Goal: Task Accomplishment & Management: Complete application form

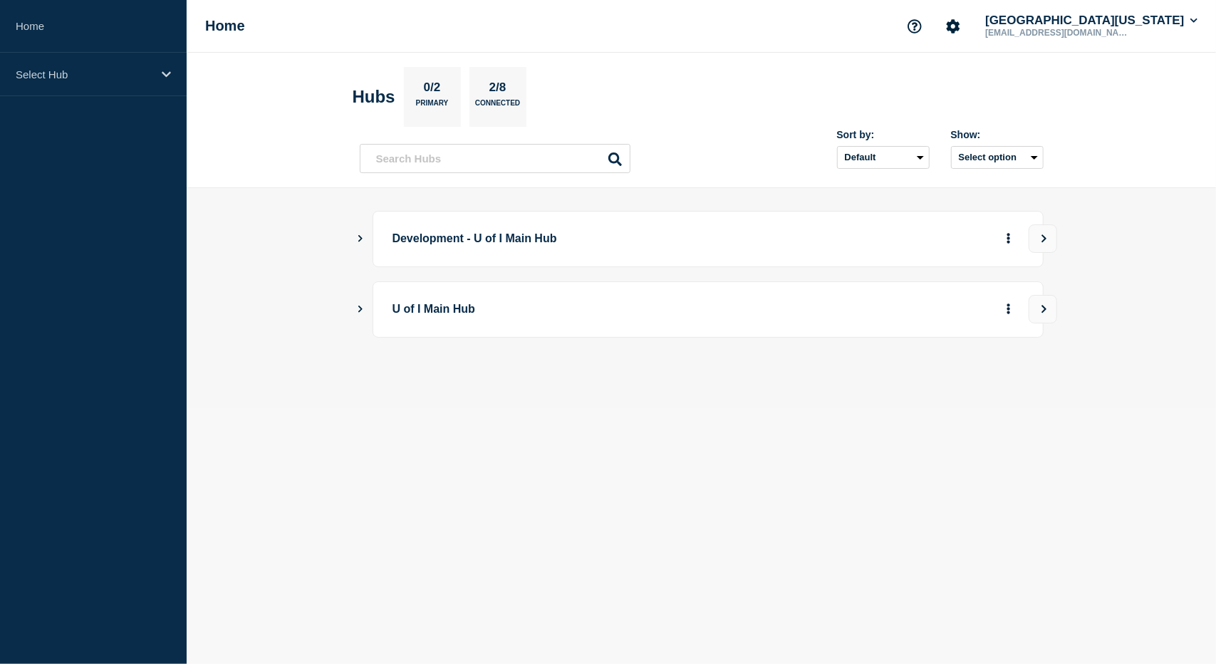
click at [401, 302] on p "U of I Main Hub" at bounding box center [590, 309] width 394 height 26
click at [362, 306] on icon "Show Connected Hubs" at bounding box center [360, 308] width 9 height 7
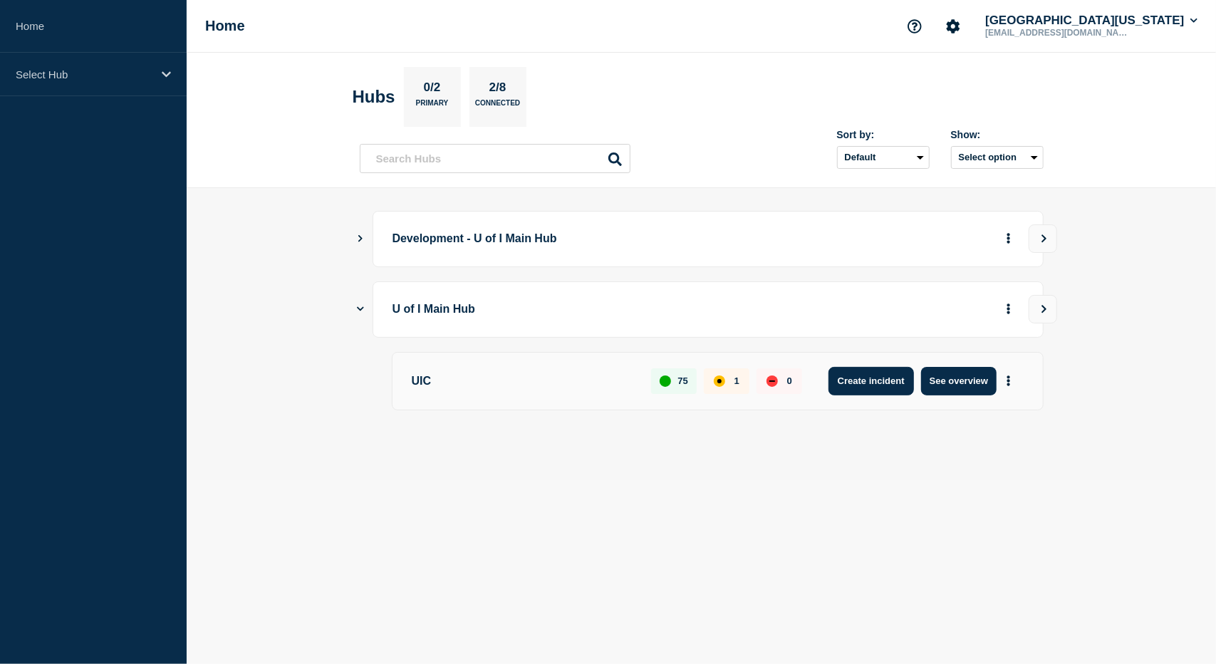
click at [854, 369] on button "Create incident" at bounding box center [872, 381] width 86 height 29
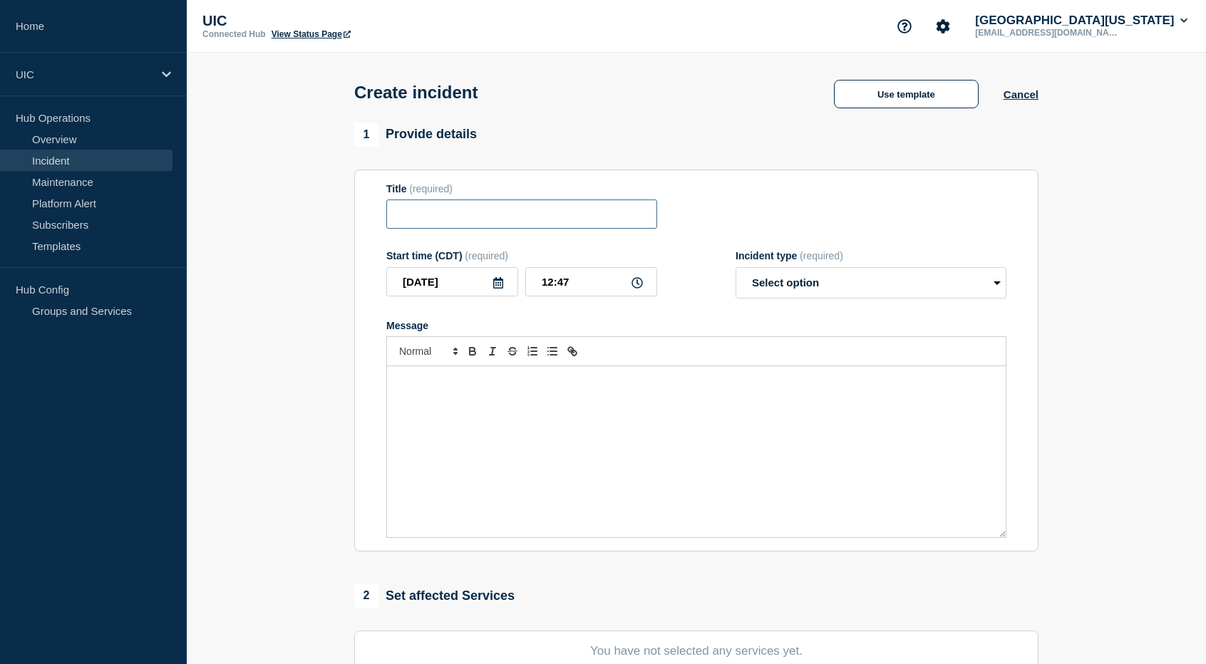
click at [499, 209] on input "Title" at bounding box center [521, 214] width 271 height 29
click at [871, 286] on select "Select option Investigating Identified Monitoring" at bounding box center [870, 282] width 271 height 31
select select "investigating"
click at [735, 270] on select "Select option Investigating Identified Monitoring" at bounding box center [870, 282] width 271 height 31
click at [576, 212] on input "Title" at bounding box center [521, 214] width 271 height 29
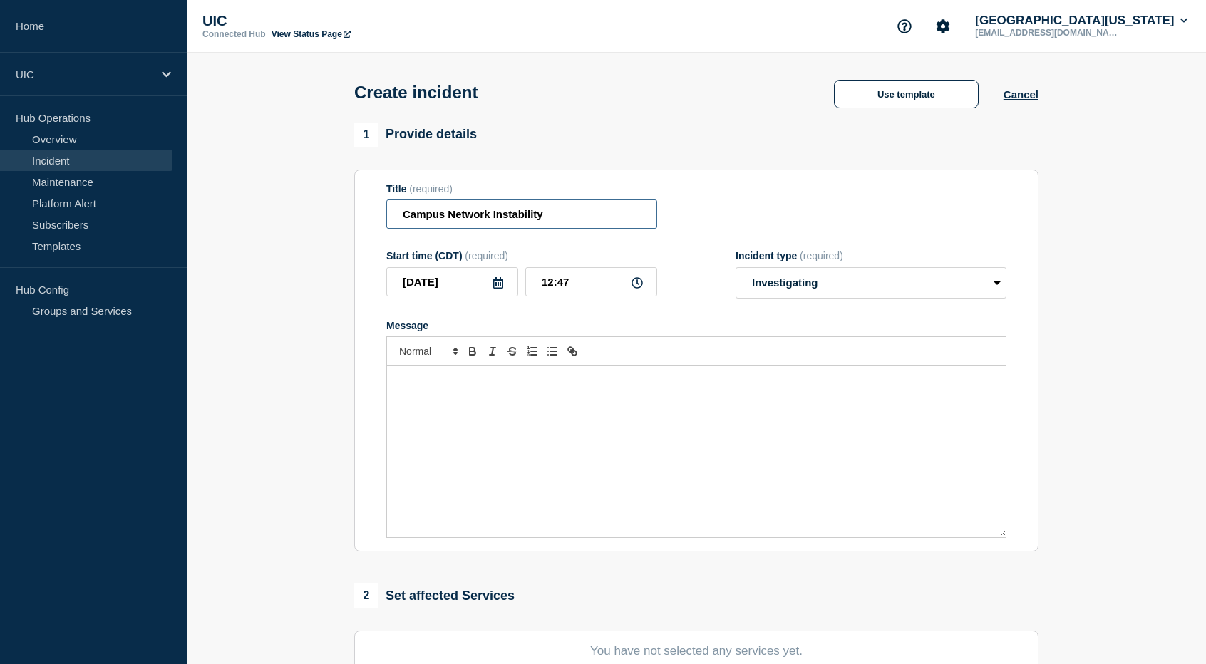
type input "Campus Network Instability"
click at [585, 280] on input "12:47" at bounding box center [591, 281] width 132 height 29
type input "12:15"
click at [666, 392] on div "Message" at bounding box center [696, 451] width 619 height 171
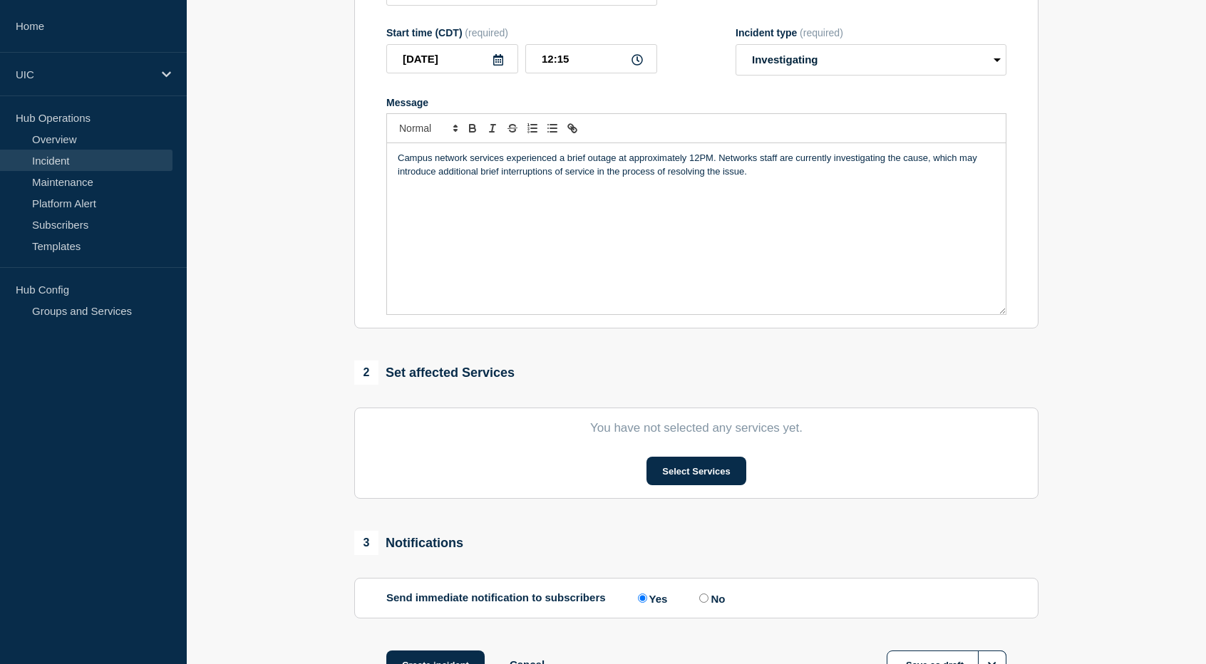
scroll to position [285, 0]
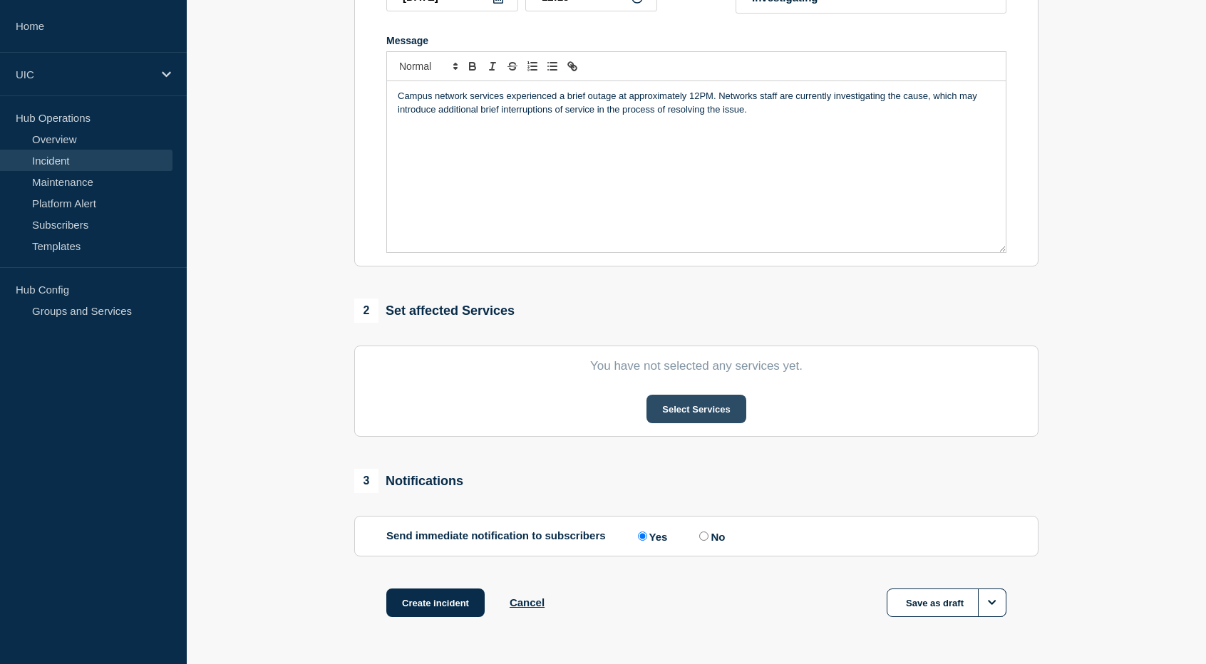
click at [690, 408] on button "Select Services" at bounding box center [695, 409] width 99 height 29
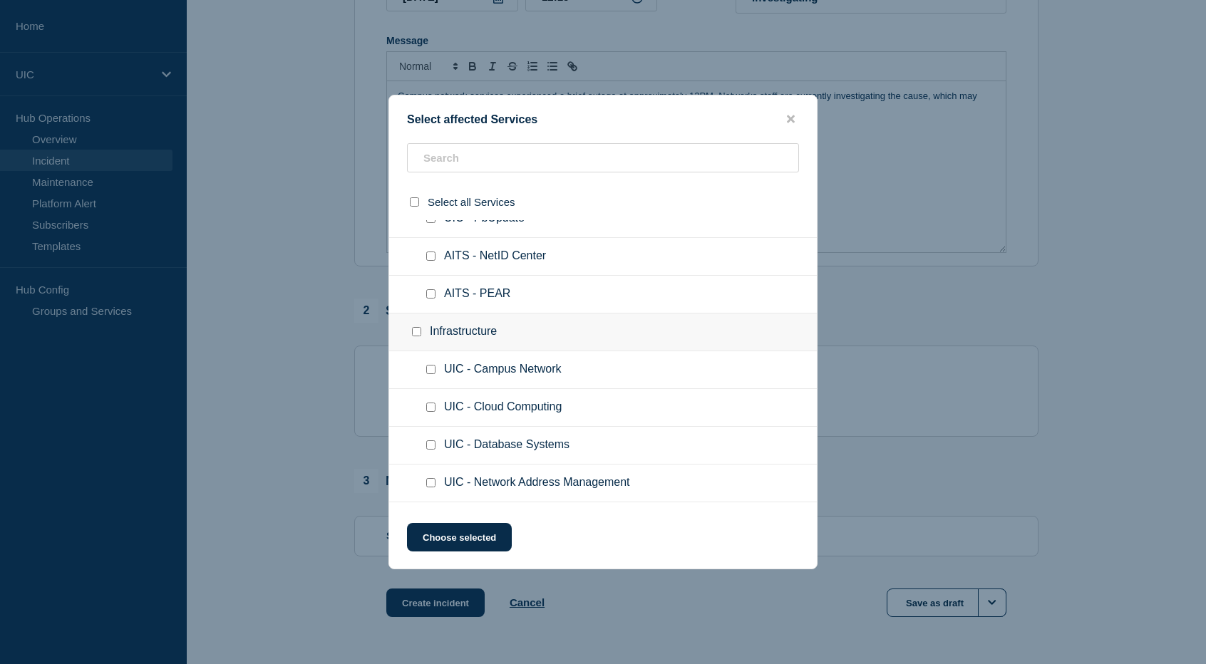
scroll to position [2067, 0]
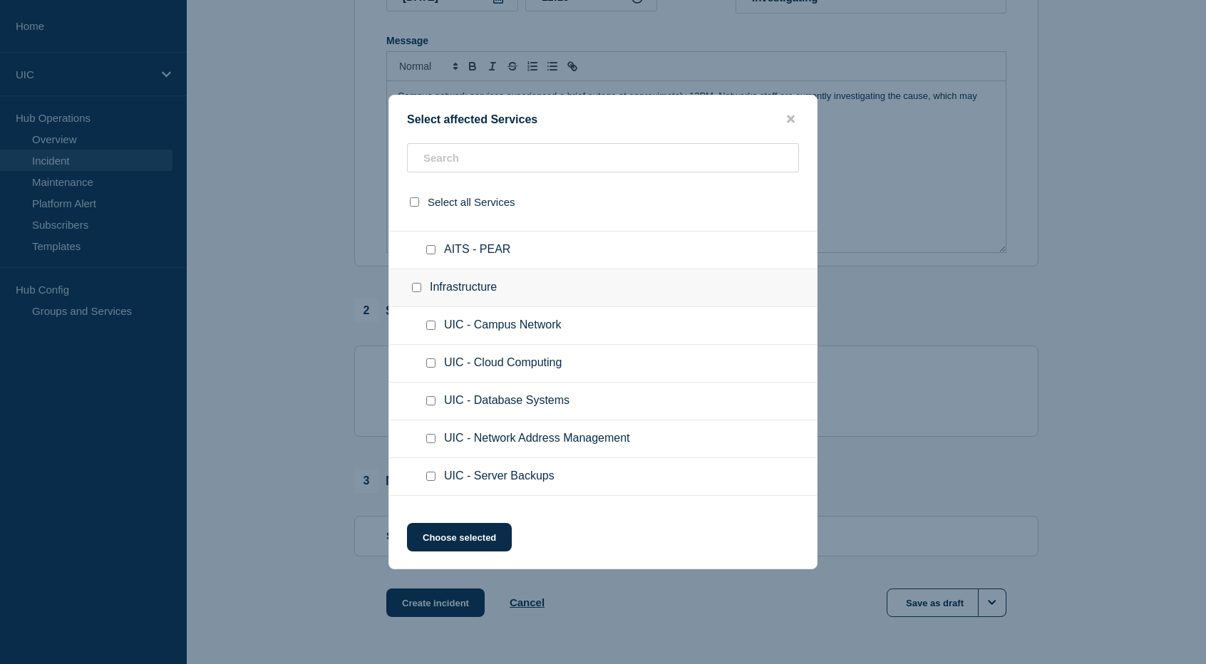
click at [432, 321] on input "UIC - Campus Network checkbox" at bounding box center [430, 325] width 9 height 9
checkbox input "true"
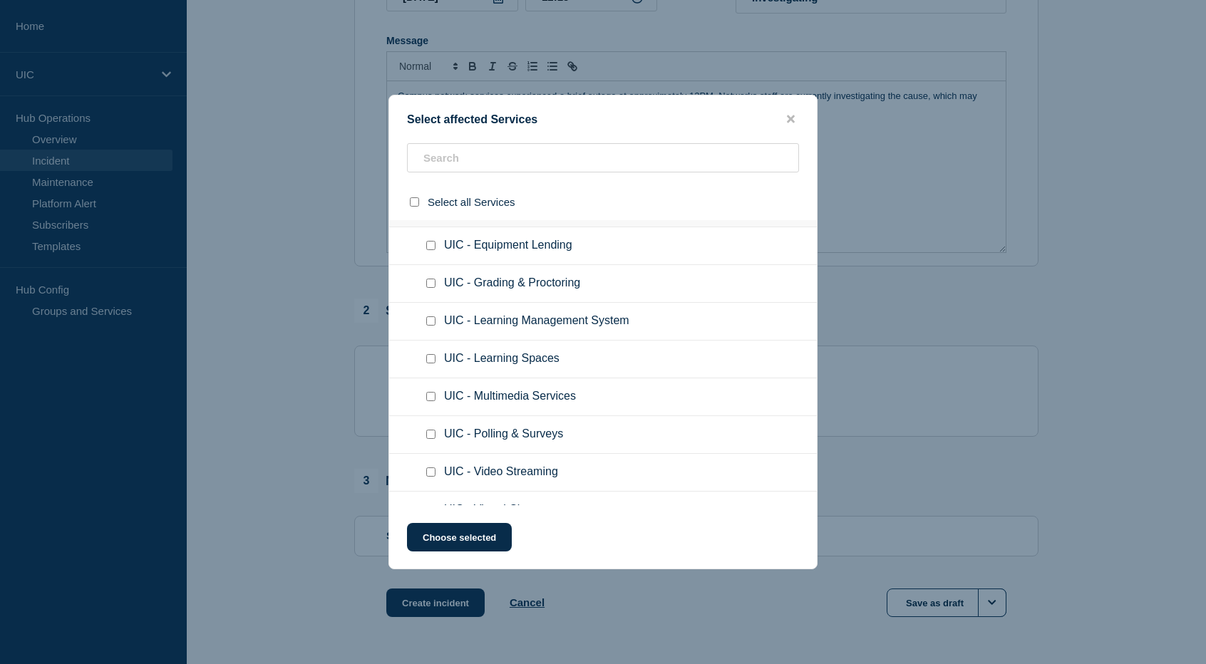
scroll to position [3056, 0]
click at [440, 532] on button "Choose selected" at bounding box center [459, 537] width 105 height 29
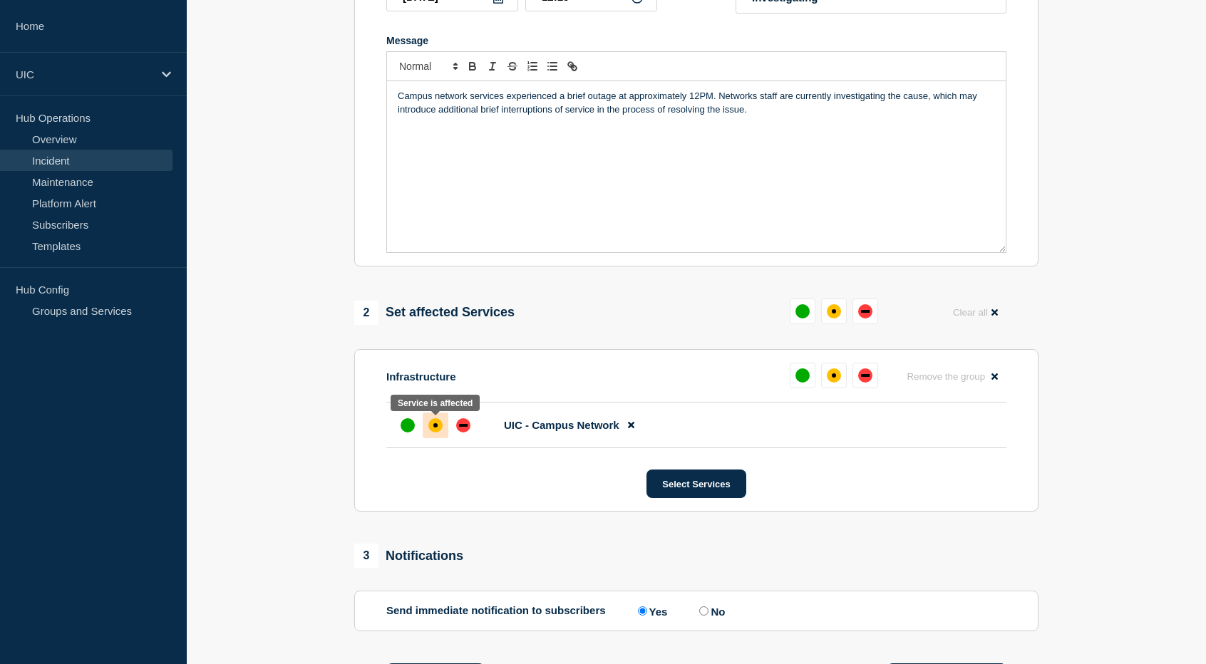
click at [433, 429] on div "affected" at bounding box center [435, 425] width 14 height 14
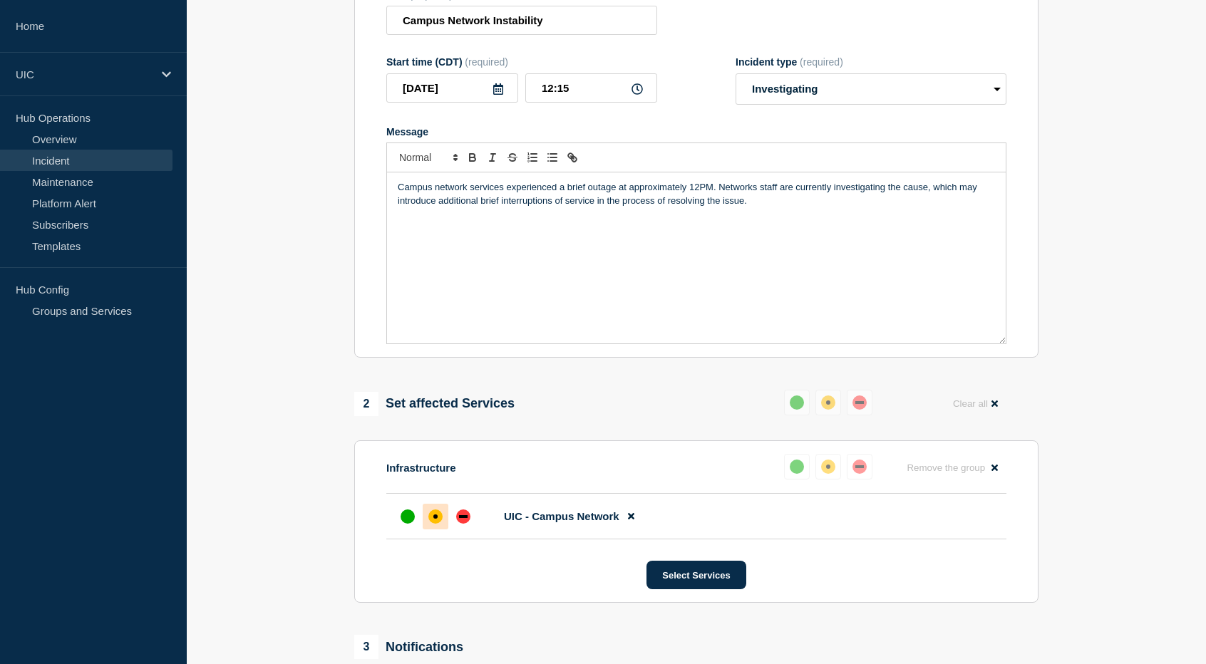
scroll to position [0, 0]
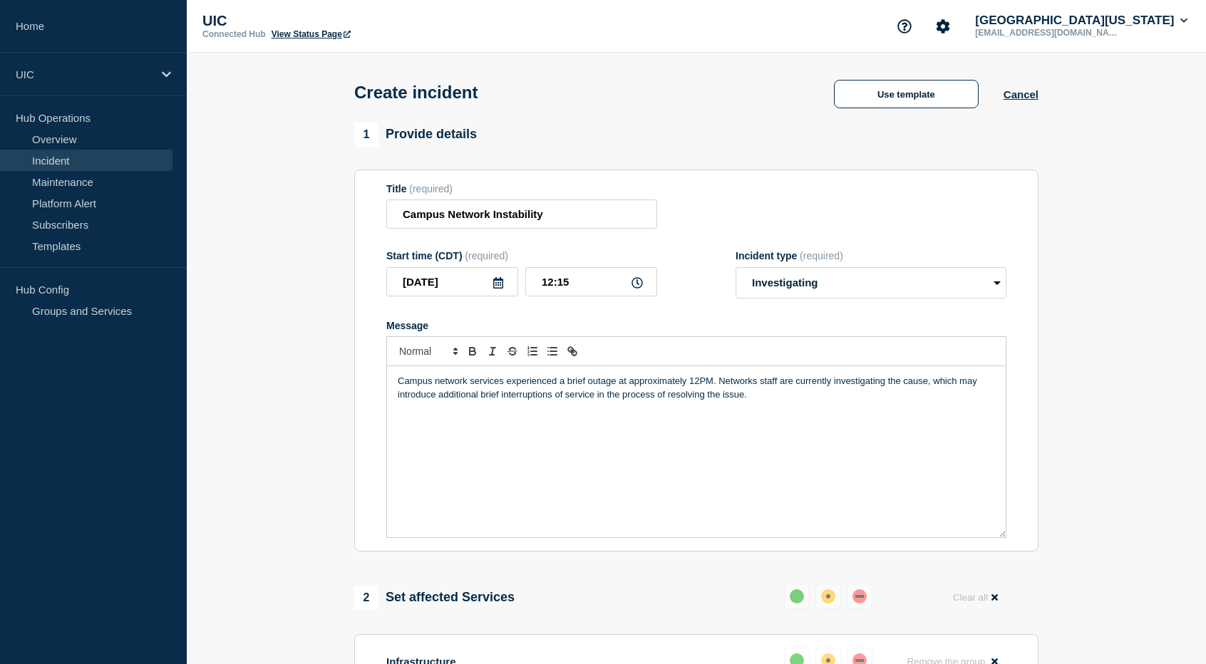
click at [768, 398] on p "Campus network services experienced a brief outage at approximately 12PM. Netwo…" at bounding box center [696, 388] width 597 height 26
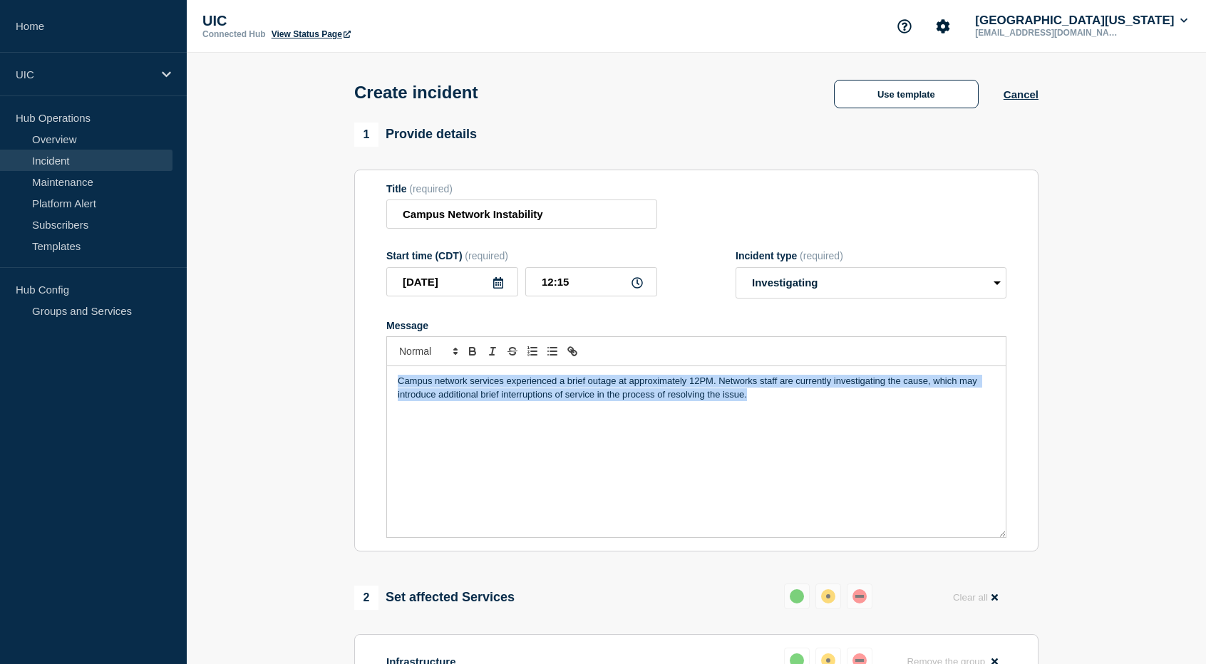
drag, startPoint x: 773, startPoint y: 398, endPoint x: 352, endPoint y: 386, distance: 420.6
click at [352, 386] on div "1 Provide details Title (required) Campus Network Instability Start time (CDT) …" at bounding box center [696, 568] width 701 height 891
copy p "Campus network services experienced a brief outage at approximately 12PM. Netwo…"
click at [589, 383] on p "Campus network services experienced a brief outage at approximately 12PM. Netwo…" at bounding box center [696, 388] width 597 height 26
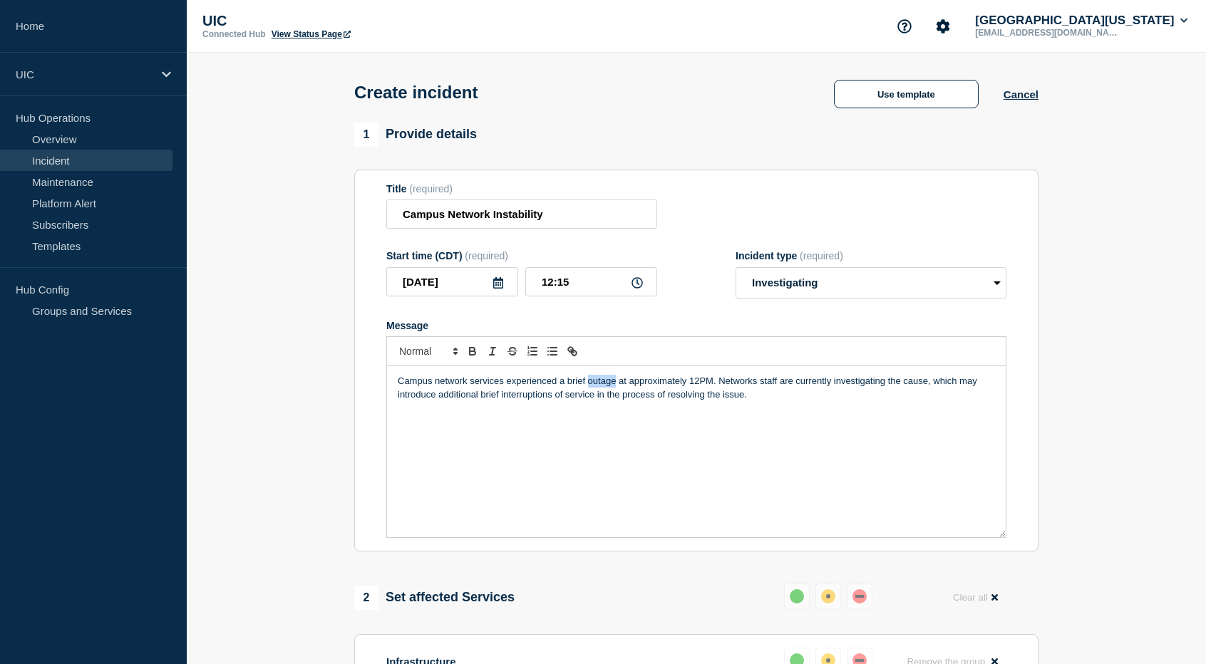
drag, startPoint x: 589, startPoint y: 383, endPoint x: 616, endPoint y: 382, distance: 27.1
click at [616, 382] on p "Campus network services experienced a brief outage at approximately 12PM. Netwo…" at bounding box center [696, 388] width 597 height 26
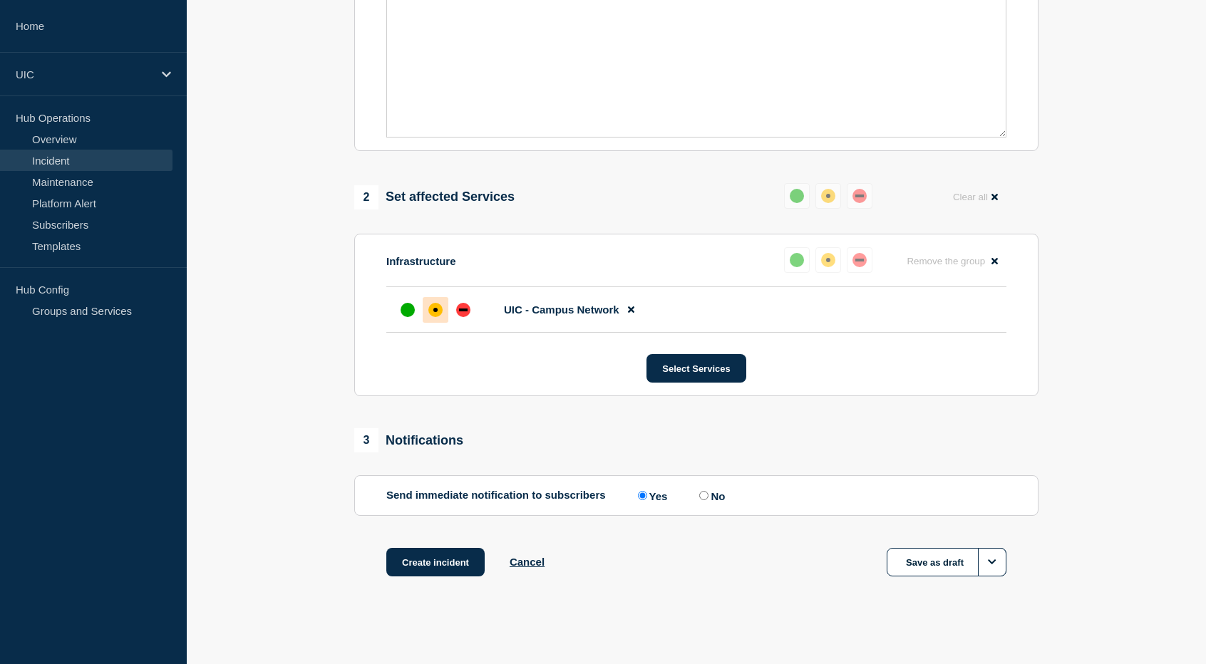
scroll to position [408, 0]
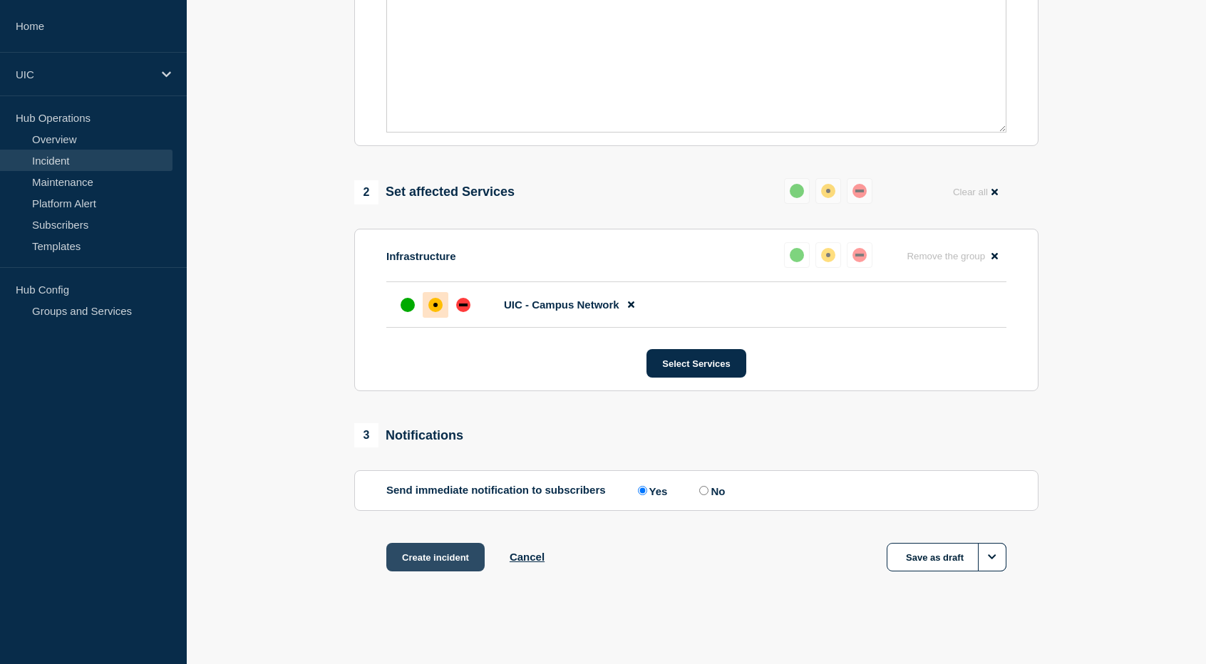
click at [450, 554] on button "Create incident" at bounding box center [435, 557] width 98 height 29
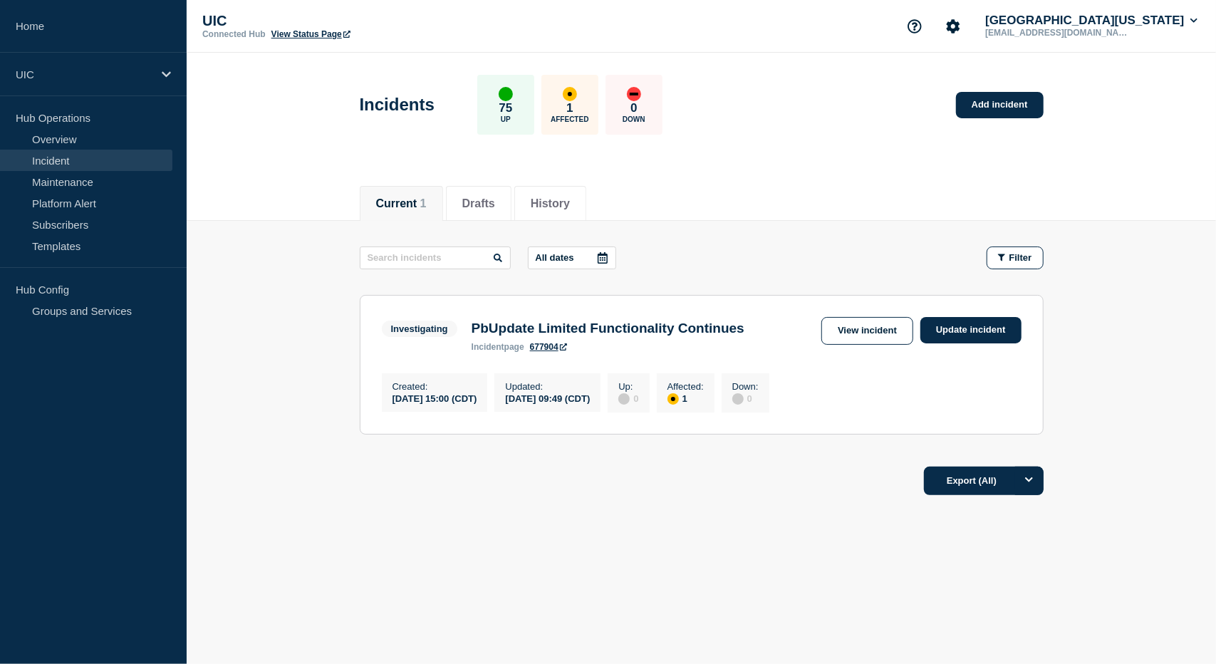
click at [78, 155] on link "Incident" at bounding box center [86, 160] width 172 height 21
click at [577, 96] on div "affected" at bounding box center [570, 94] width 14 height 14
click at [573, 109] on p "1" at bounding box center [570, 108] width 6 height 14
click at [1011, 258] on span "Filter" at bounding box center [1021, 257] width 23 height 11
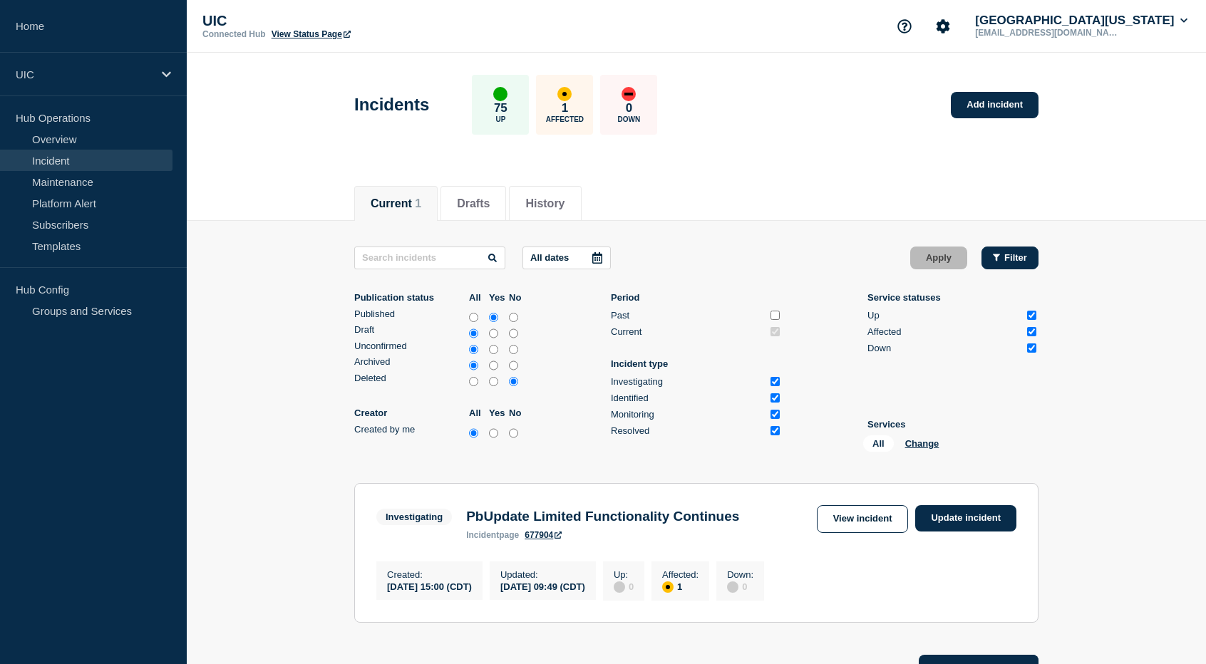
click at [1011, 258] on span "Filter" at bounding box center [1015, 257] width 23 height 11
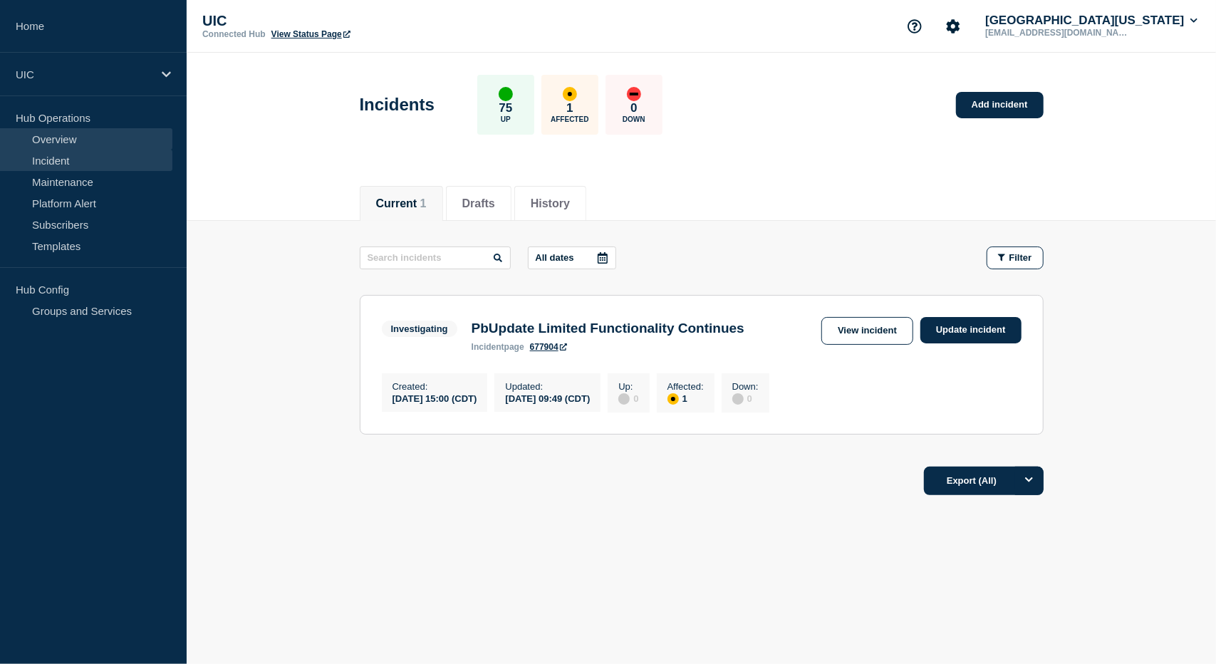
click at [87, 137] on link "Overview" at bounding box center [86, 138] width 172 height 21
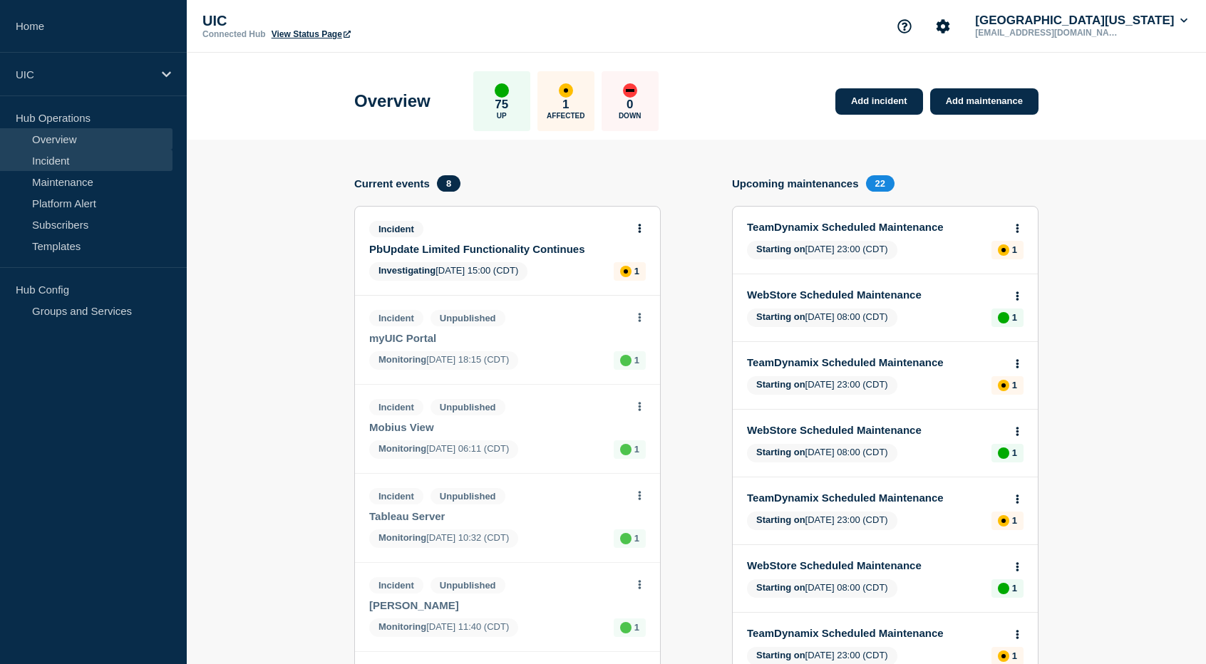
click at [91, 161] on link "Incident" at bounding box center [86, 160] width 172 height 21
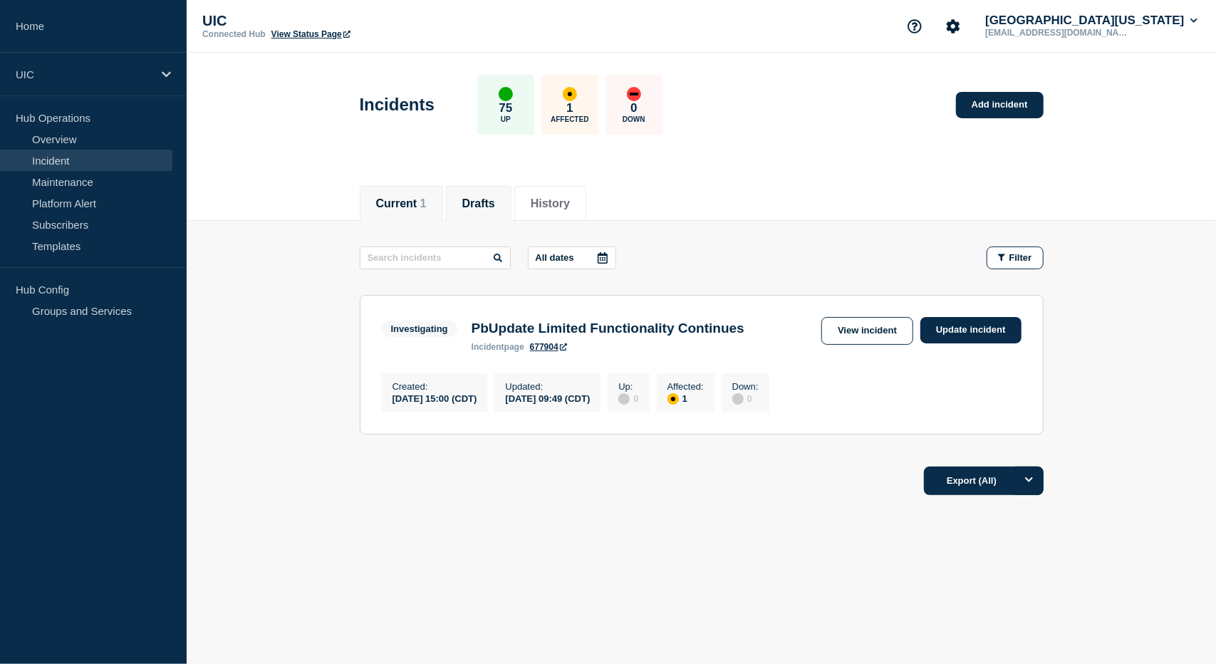
click at [479, 205] on button "Drafts" at bounding box center [479, 203] width 33 height 13
